Goal: Navigation & Orientation: Find specific page/section

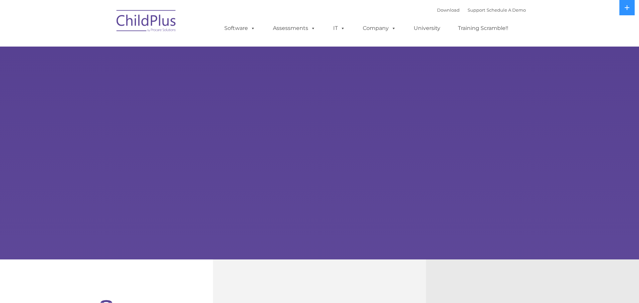
select select "MEDIUM"
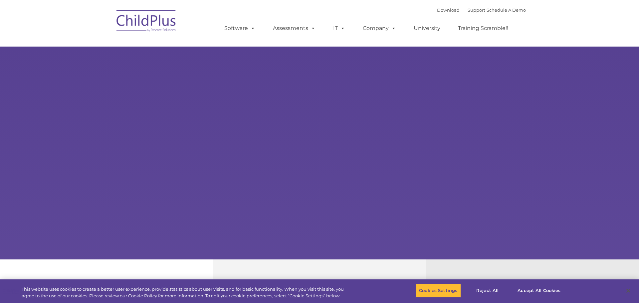
type input ""
select select "MEDIUM"
